Goal: Task Accomplishment & Management: Complete application form

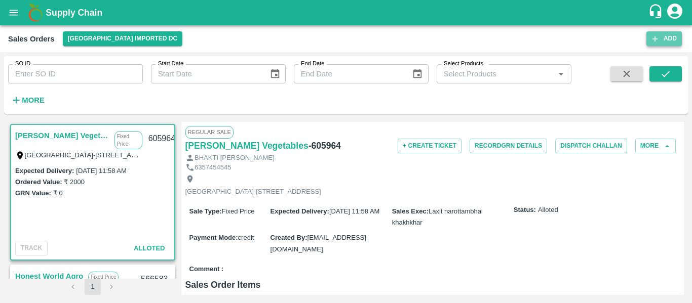
click at [663, 37] on button "Add" at bounding box center [663, 38] width 35 height 15
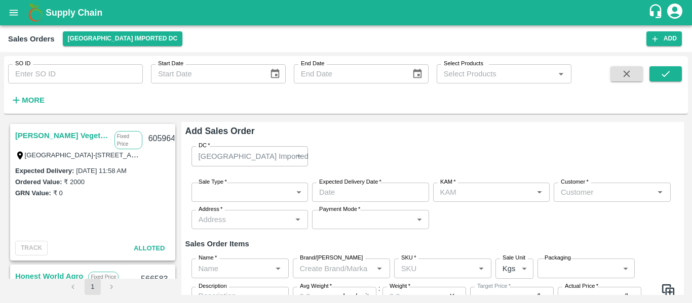
type input "[PERSON_NAME]"
click at [229, 195] on body "Supply Chain Sales Orders [GEOGRAPHIC_DATA] Imported DC Add SO ID SO ID Start D…" at bounding box center [346, 151] width 692 height 303
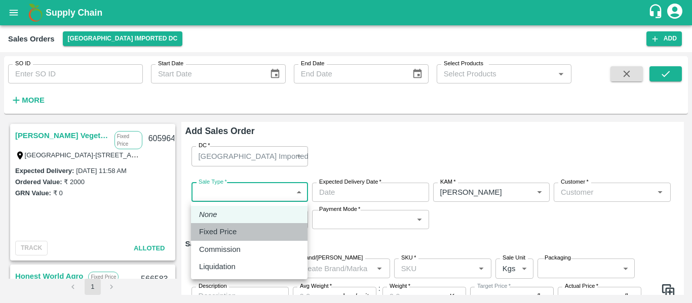
click at [223, 224] on li "Fixed Price" at bounding box center [249, 231] width 116 height 17
type input "1"
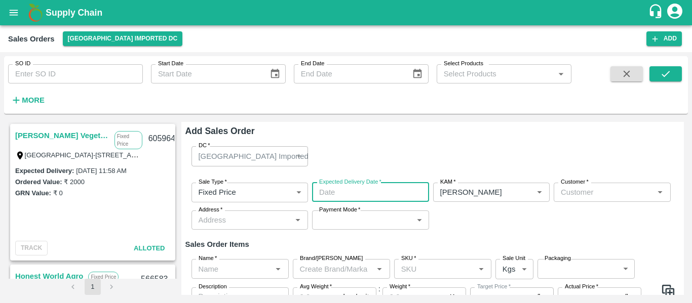
type input "DD/MM/YYYY hh:mm aa"
click at [329, 189] on input "DD/MM/YYYY hh:mm aa" at bounding box center [367, 192] width 110 height 19
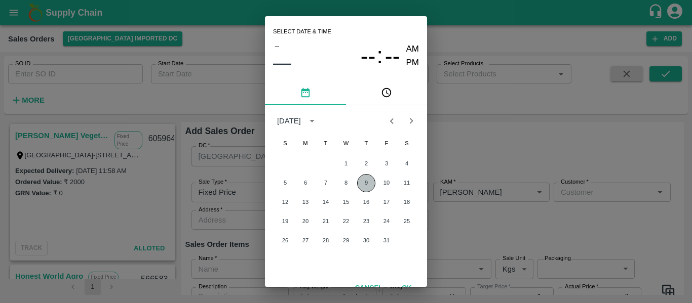
click at [366, 190] on button "9" at bounding box center [366, 183] width 18 height 18
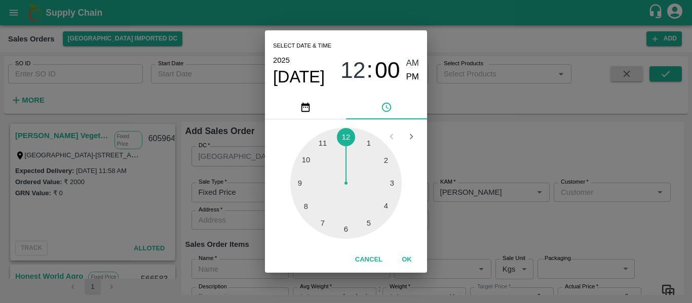
click at [366, 190] on div at bounding box center [345, 183] width 111 height 111
type input "09/10/2025 04:00 AM"
click at [406, 261] on button "OK" at bounding box center [406, 260] width 32 height 18
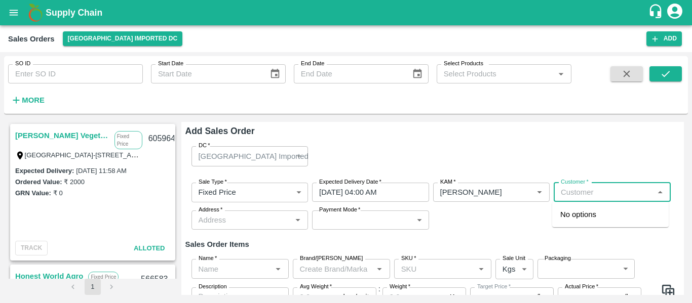
click at [588, 193] on input "Customer   *" at bounding box center [603, 192] width 94 height 13
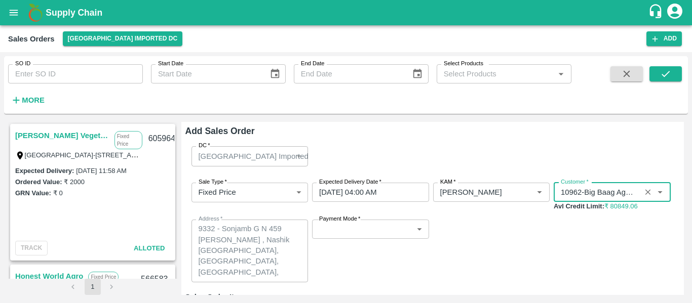
type input "10962-Big Baag Agro Pvt Ltd"
click at [360, 222] on span "*" at bounding box center [359, 219] width 4 height 6
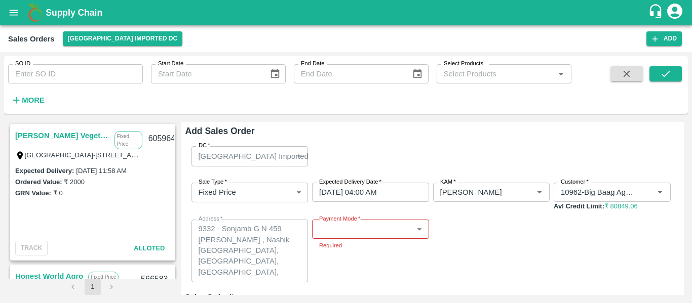
click at [359, 222] on label "Payment Mode   *" at bounding box center [339, 219] width 41 height 8
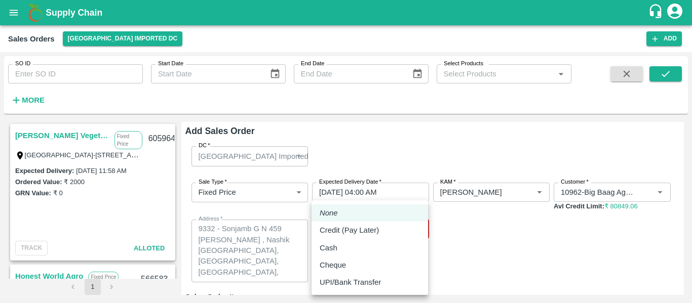
click at [357, 236] on body "Supply Chain Sales Orders Mumbai Imported DC Add SO ID SO ID Start Date Start D…" at bounding box center [346, 151] width 692 height 303
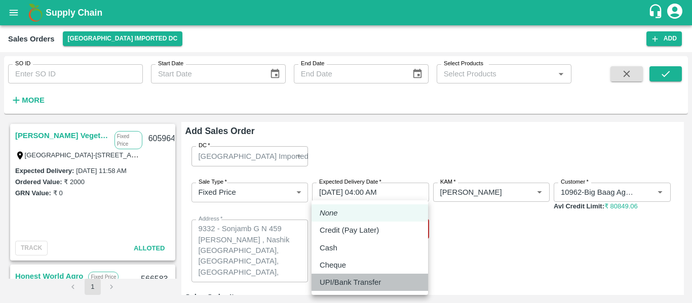
click at [367, 285] on p "UPI/Bank Transfer" at bounding box center [350, 282] width 61 height 11
type input "Direct Transfer"
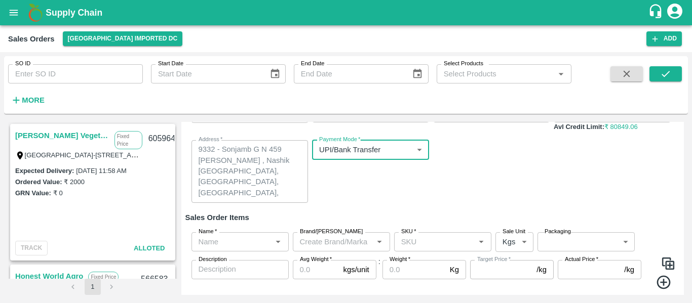
scroll to position [100, 0]
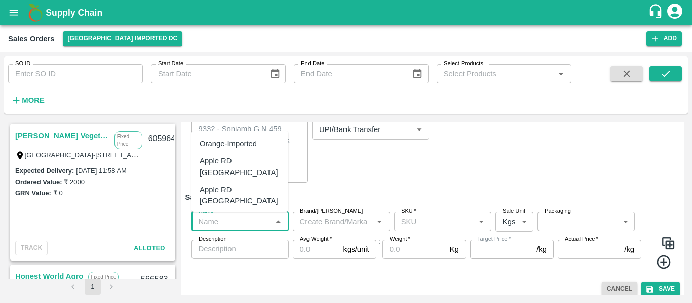
click at [240, 228] on input "Name   *" at bounding box center [231, 221] width 74 height 13
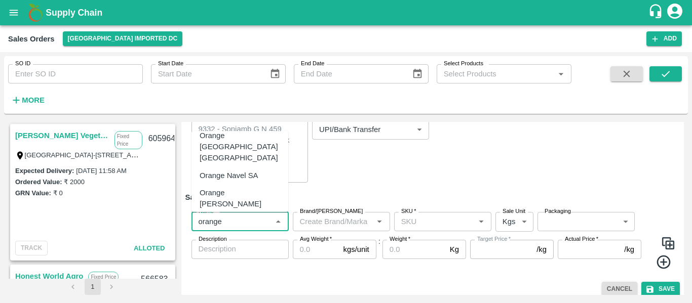
scroll to position [96, 0]
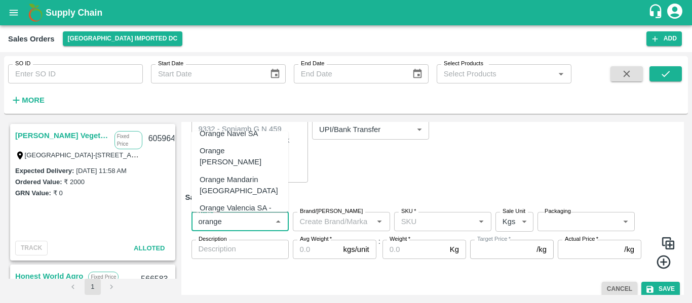
click at [240, 203] on div "Orange Valencia SA - DI" at bounding box center [240, 214] width 81 height 23
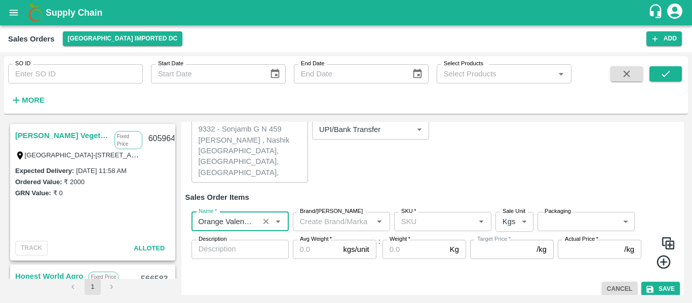
type input "Orange Valencia SA - DI"
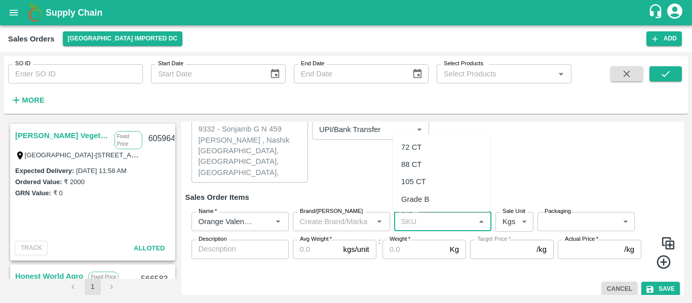
click at [419, 221] on input "SKU   *" at bounding box center [434, 221] width 74 height 13
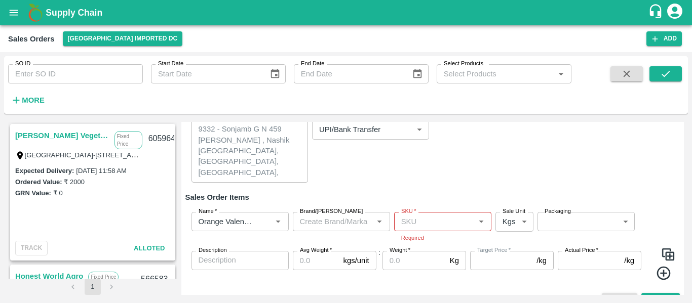
click at [353, 196] on h6 "Sales Order Items" at bounding box center [432, 197] width 495 height 13
click at [421, 216] on input "SKU   *" at bounding box center [434, 221] width 74 height 13
click at [415, 219] on input "SKU   *" at bounding box center [434, 221] width 74 height 13
click at [413, 160] on div "88 CT" at bounding box center [411, 164] width 20 height 11
type input "88 CT"
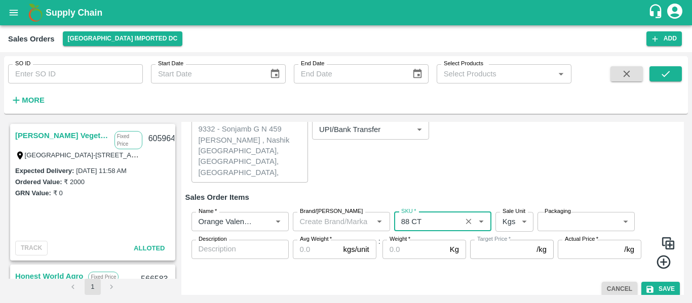
type input "0.0"
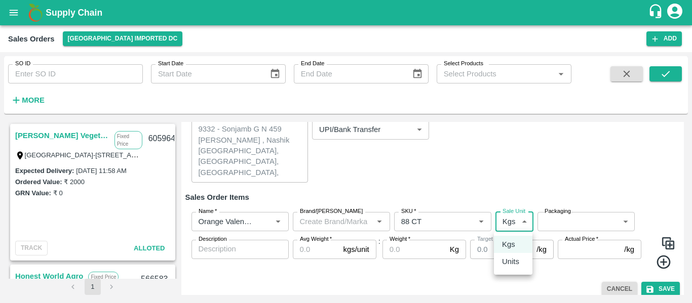
click at [512, 223] on body "Supply Chain Sales Orders Mumbai Imported DC Add SO ID SO ID Start Date Start D…" at bounding box center [346, 151] width 692 height 303
click at [515, 259] on p "Units" at bounding box center [510, 261] width 17 height 11
type input "2"
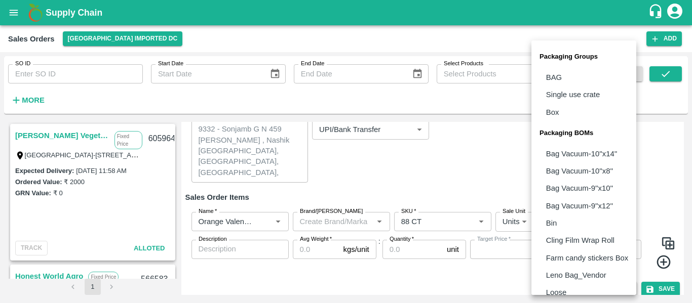
click at [566, 224] on body "Supply Chain Sales Orders Mumbai Imported DC Add SO ID SO ID Start Date Start D…" at bounding box center [346, 151] width 692 height 303
click at [563, 114] on li "Box" at bounding box center [583, 112] width 105 height 17
type input "GRP/1"
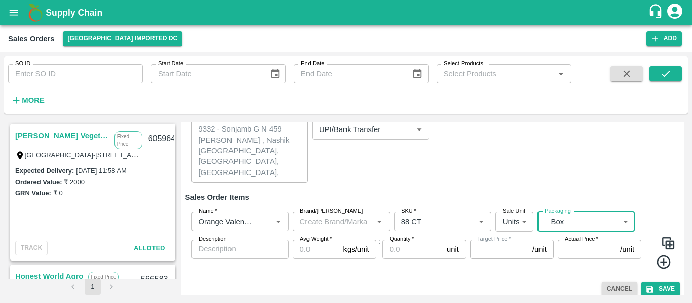
scroll to position [107, 0]
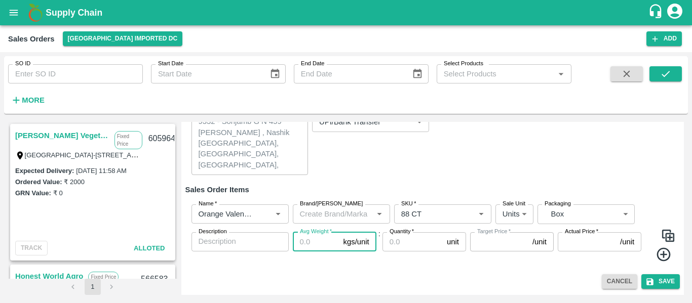
click at [301, 248] on input "Avg Weight   *" at bounding box center [316, 241] width 47 height 19
type input "1"
type input "0"
type input "15"
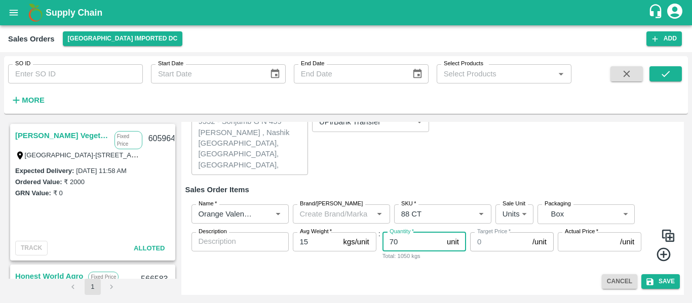
type input "70"
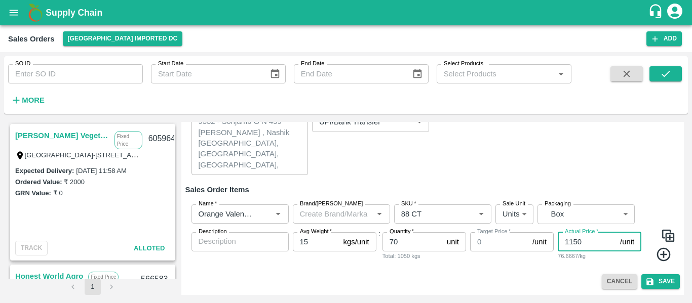
type input "1150"
click at [659, 276] on button "Save" at bounding box center [660, 281] width 38 height 15
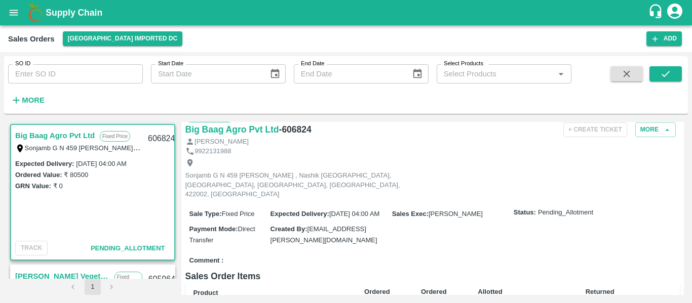
scroll to position [10, 0]
